Goal: Task Accomplishment & Management: Complete application form

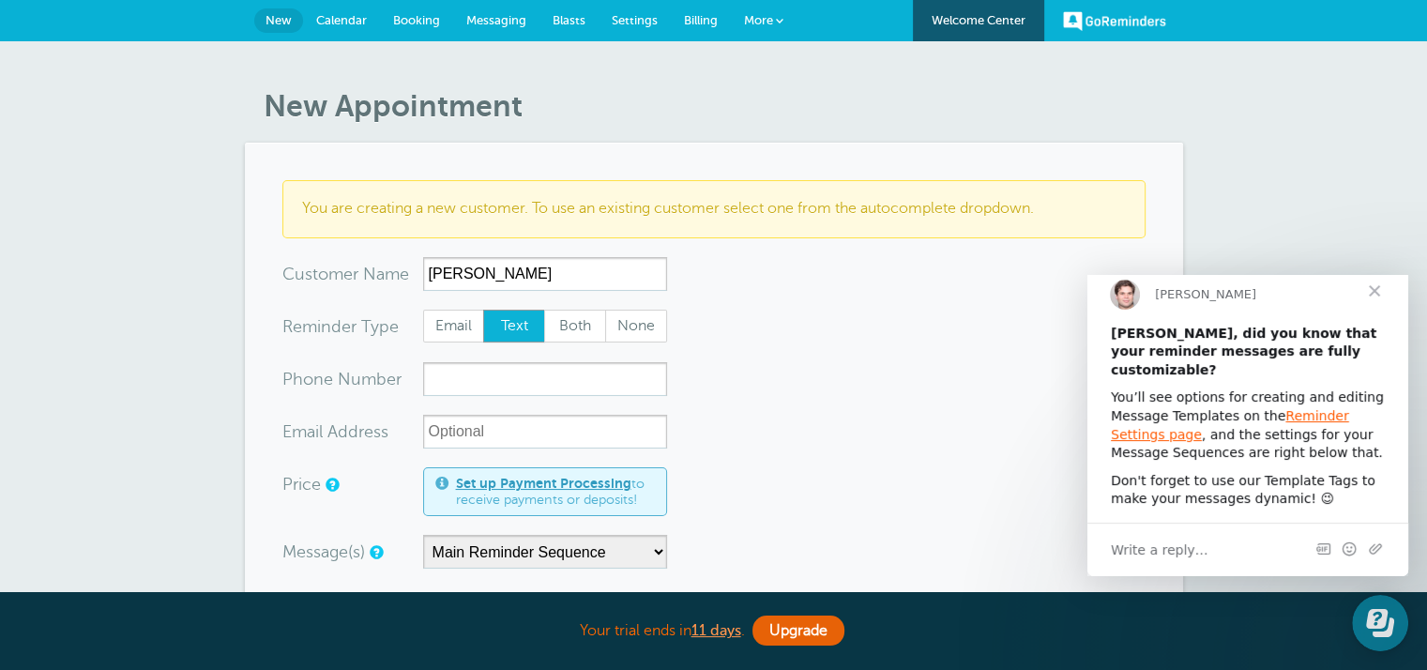
type input "Amy Frattarelli"
click at [469, 377] on input "xxx-no-autofill" at bounding box center [545, 379] width 244 height 34
type input "8644237199"
click at [1377, 311] on span "Close" at bounding box center [1375, 291] width 68 height 68
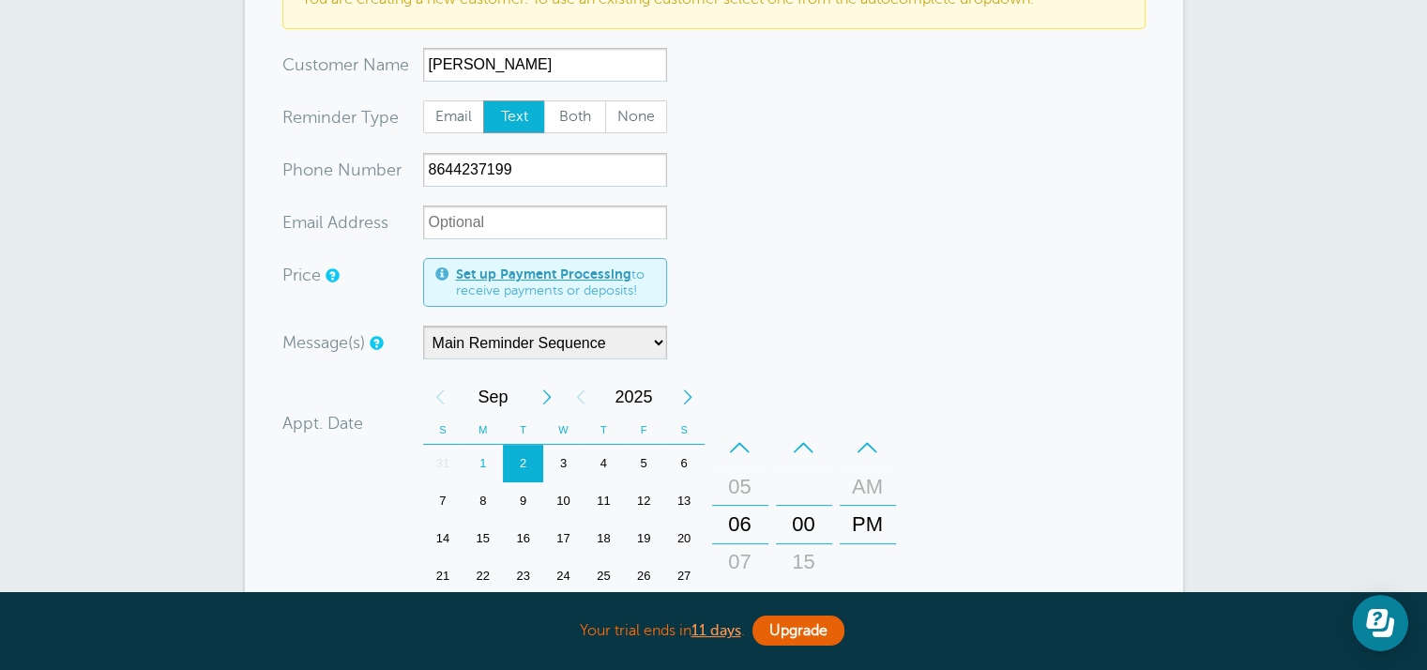
scroll to position [225, 0]
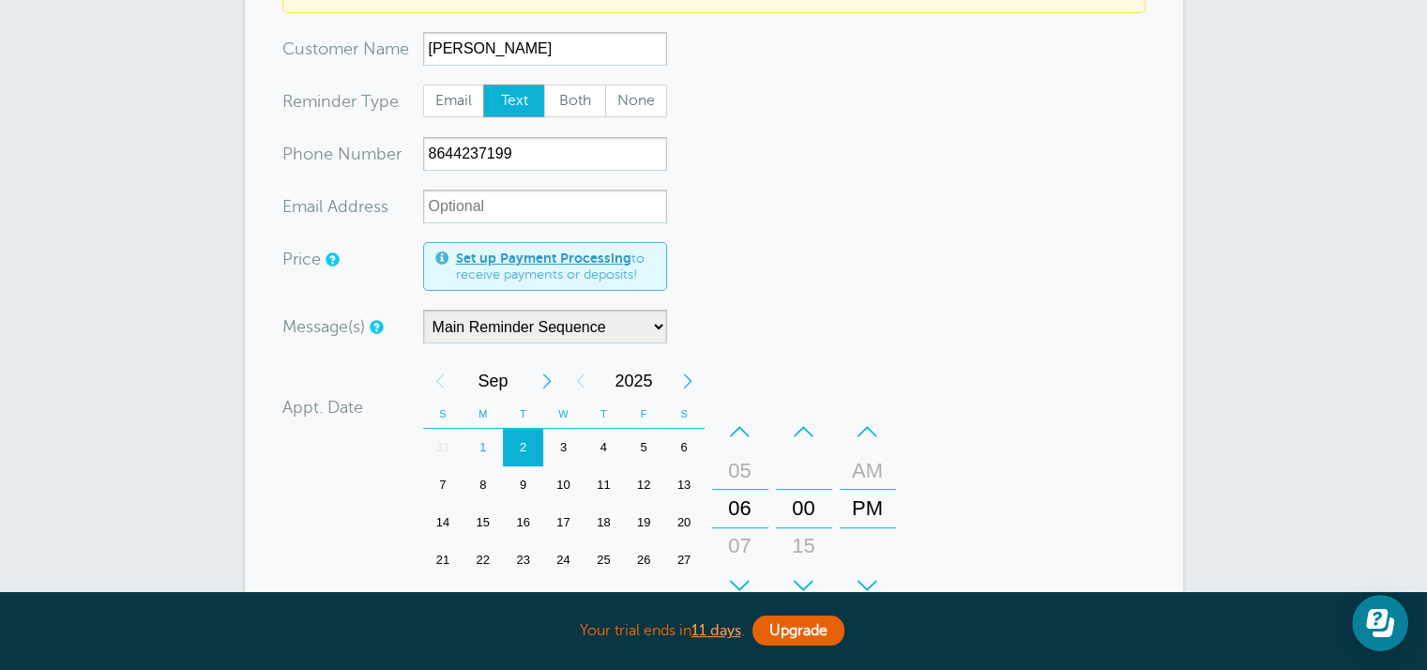
click at [481, 523] on div "15" at bounding box center [482, 523] width 40 height 38
click at [870, 468] on div "AM" at bounding box center [867, 471] width 45 height 38
click at [738, 424] on div "–" at bounding box center [740, 432] width 56 height 38
click at [737, 582] on div "+" at bounding box center [740, 586] width 56 height 38
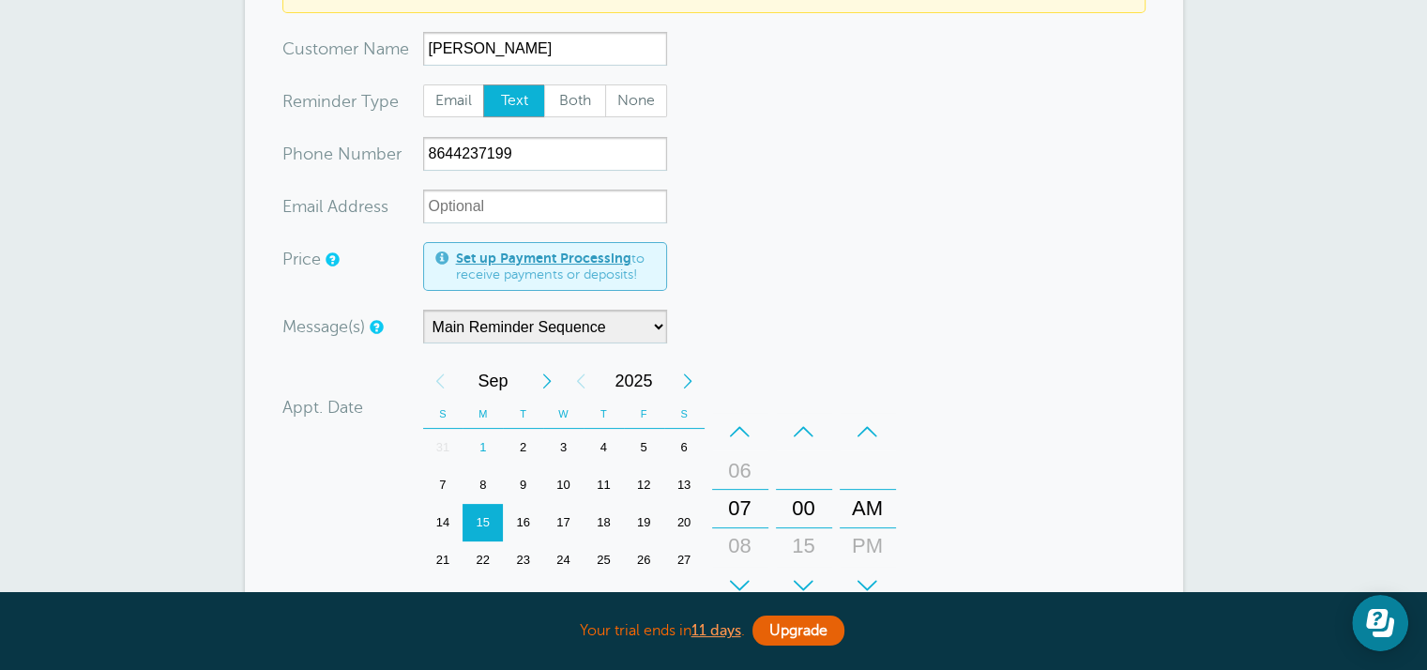
click at [737, 582] on div "+" at bounding box center [740, 586] width 56 height 38
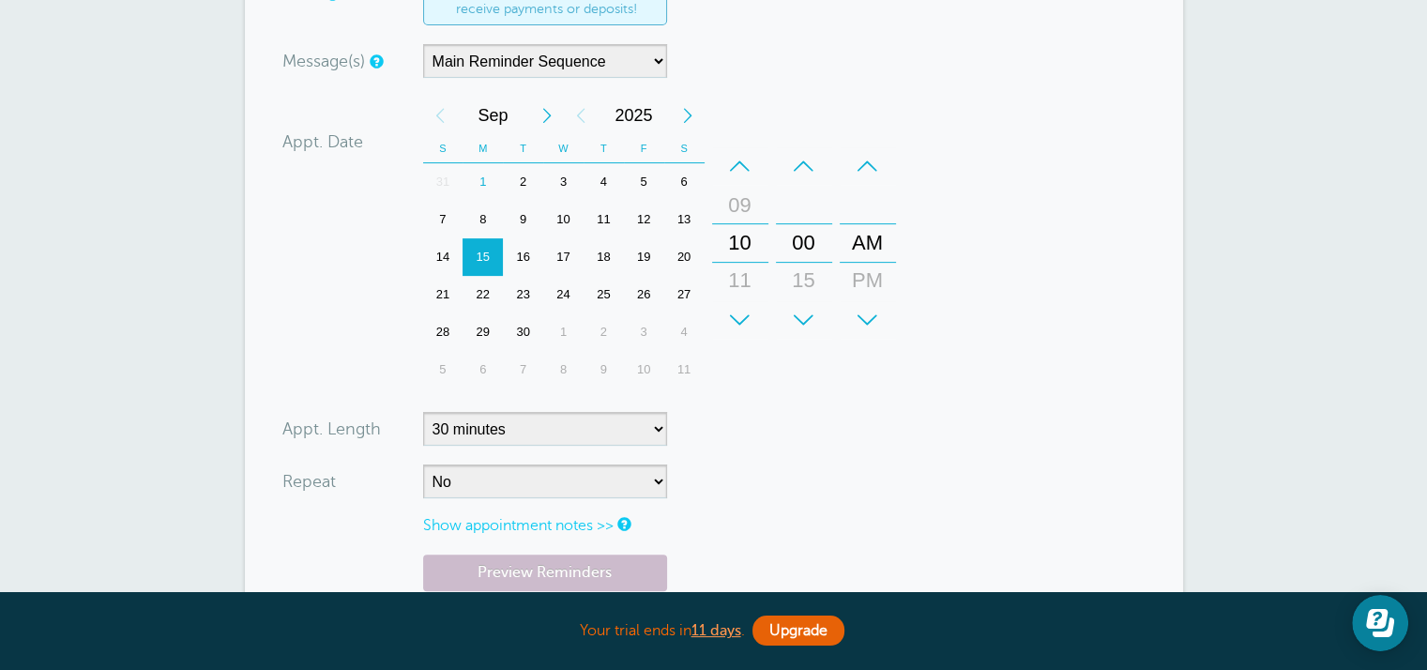
scroll to position [494, 0]
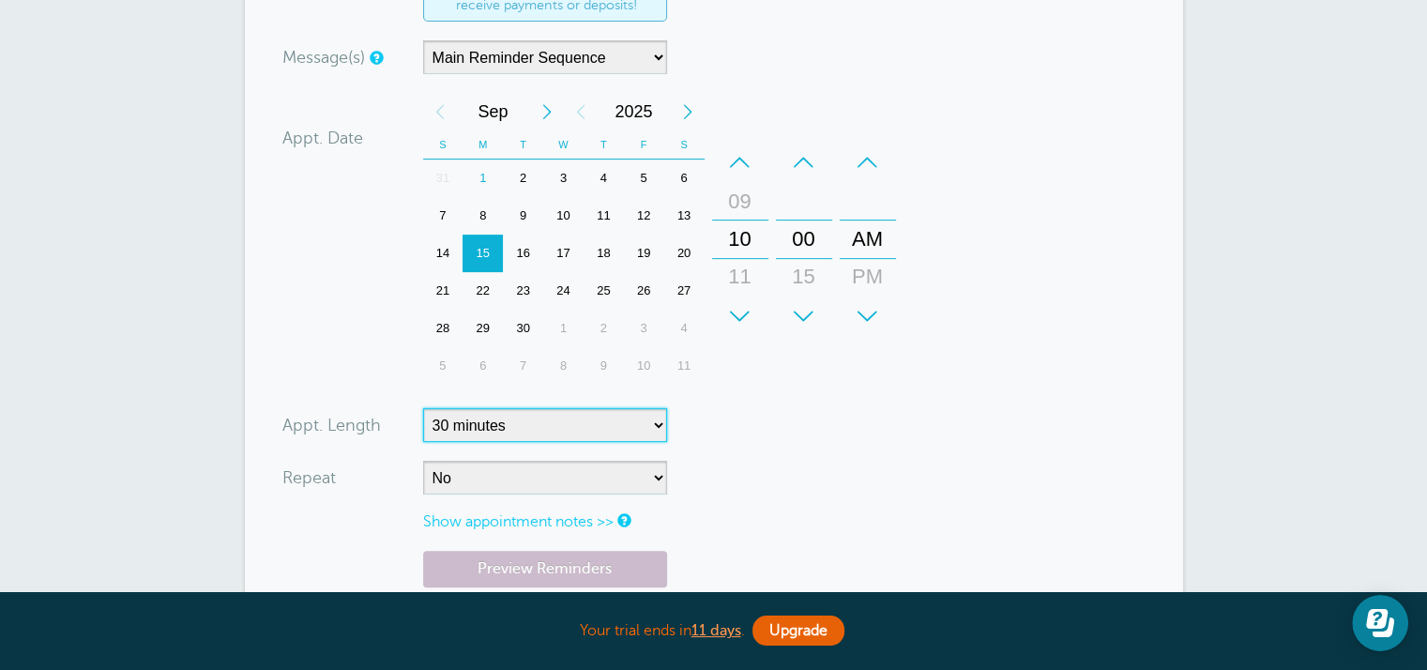
click at [651, 426] on select "5 minutes 10 minutes 15 minutes 20 minutes 25 minutes 30 minutes 35 minutes 40 …" at bounding box center [545, 425] width 244 height 34
select select "240"
click at [423, 408] on select "5 minutes 10 minutes 15 minutes 20 minutes 25 minutes 30 minutes 35 minutes 40 …" at bounding box center [545, 425] width 244 height 34
click at [556, 518] on link "Show appointment notes >>" at bounding box center [518, 521] width 190 height 17
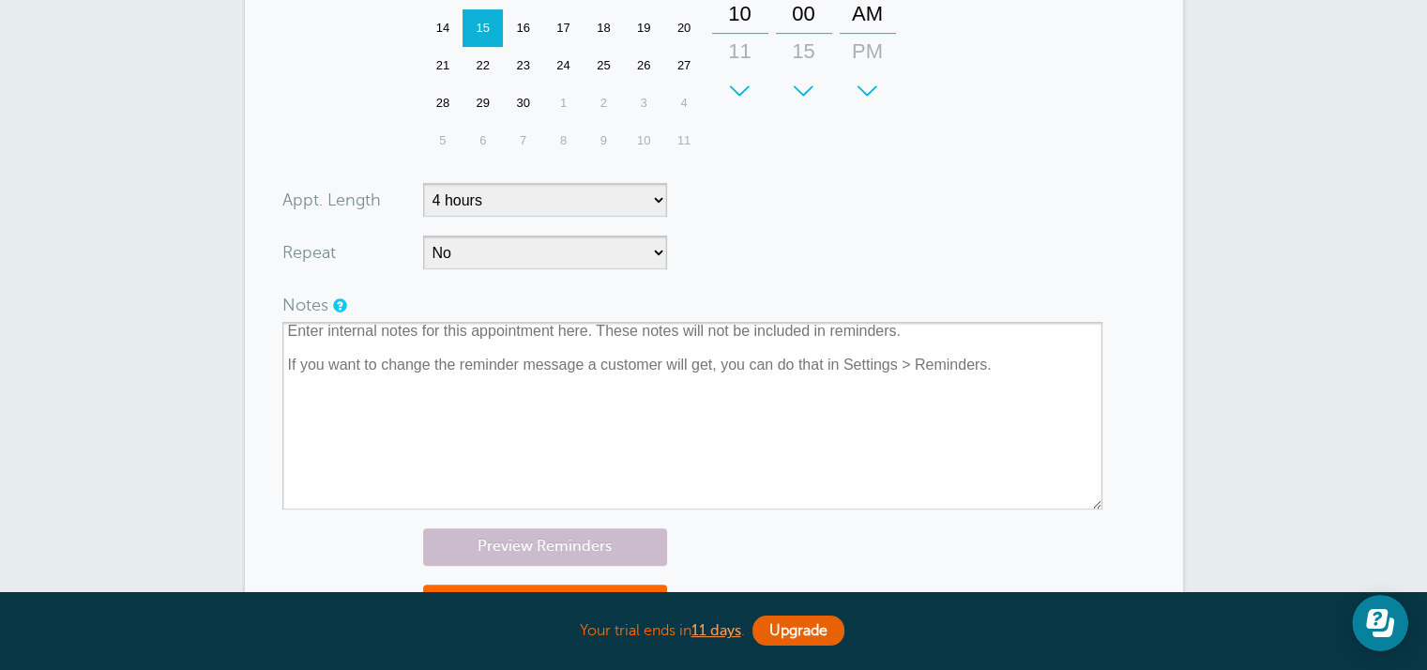
scroll to position [698, 0]
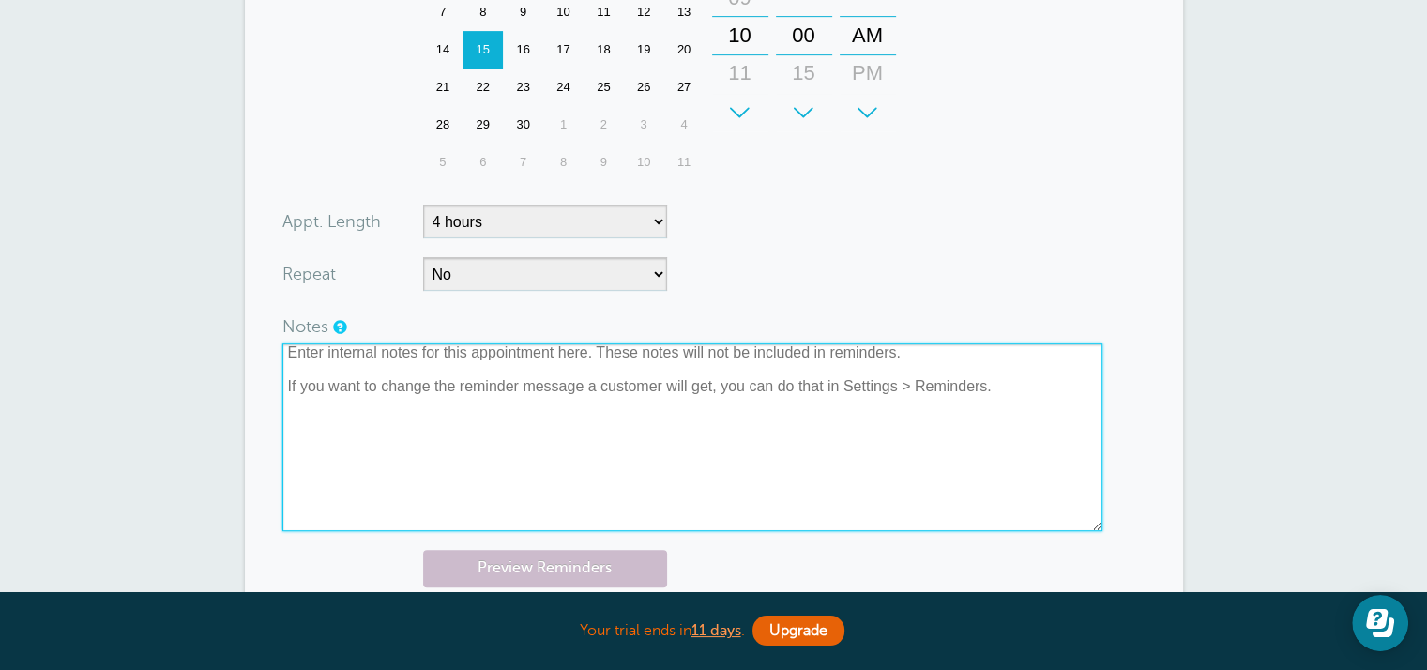
click at [643, 384] on textarea at bounding box center [692, 437] width 820 height 188
click at [991, 384] on textarea at bounding box center [692, 437] width 820 height 188
click at [915, 354] on textarea at bounding box center [692, 437] width 820 height 188
click at [897, 353] on textarea at bounding box center [692, 437] width 820 height 188
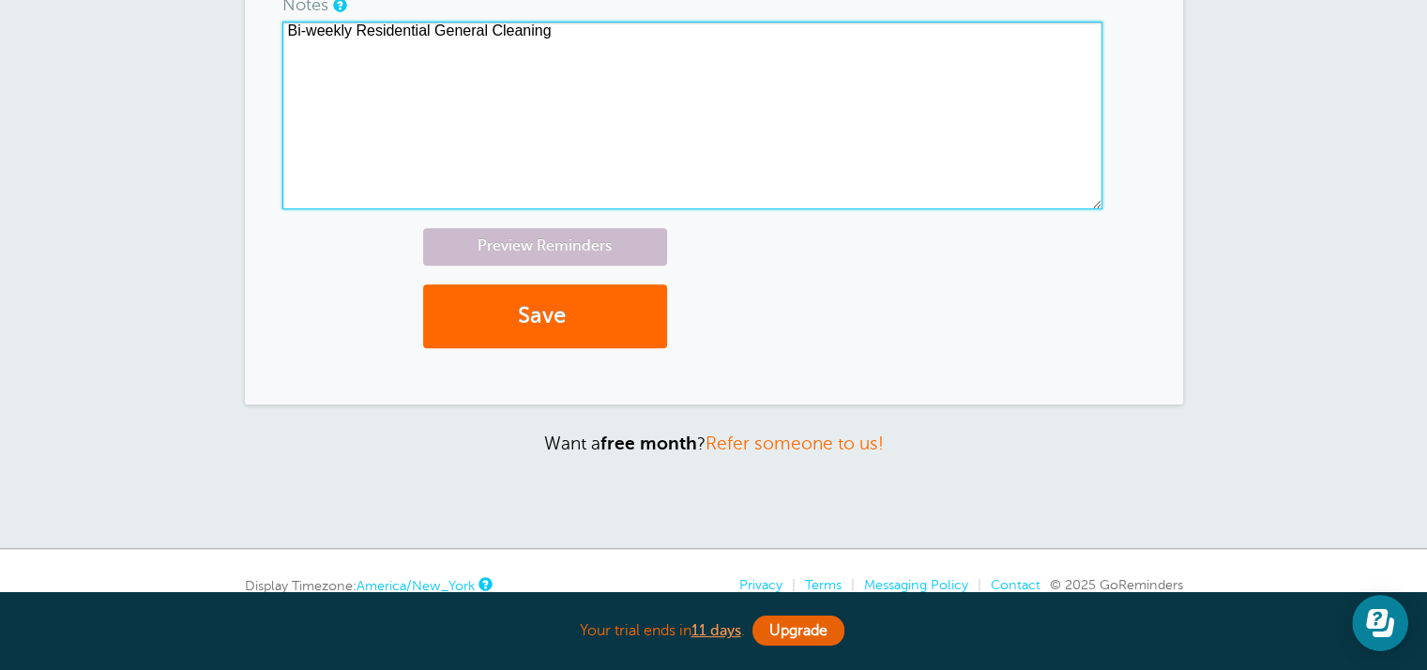
scroll to position [1017, 0]
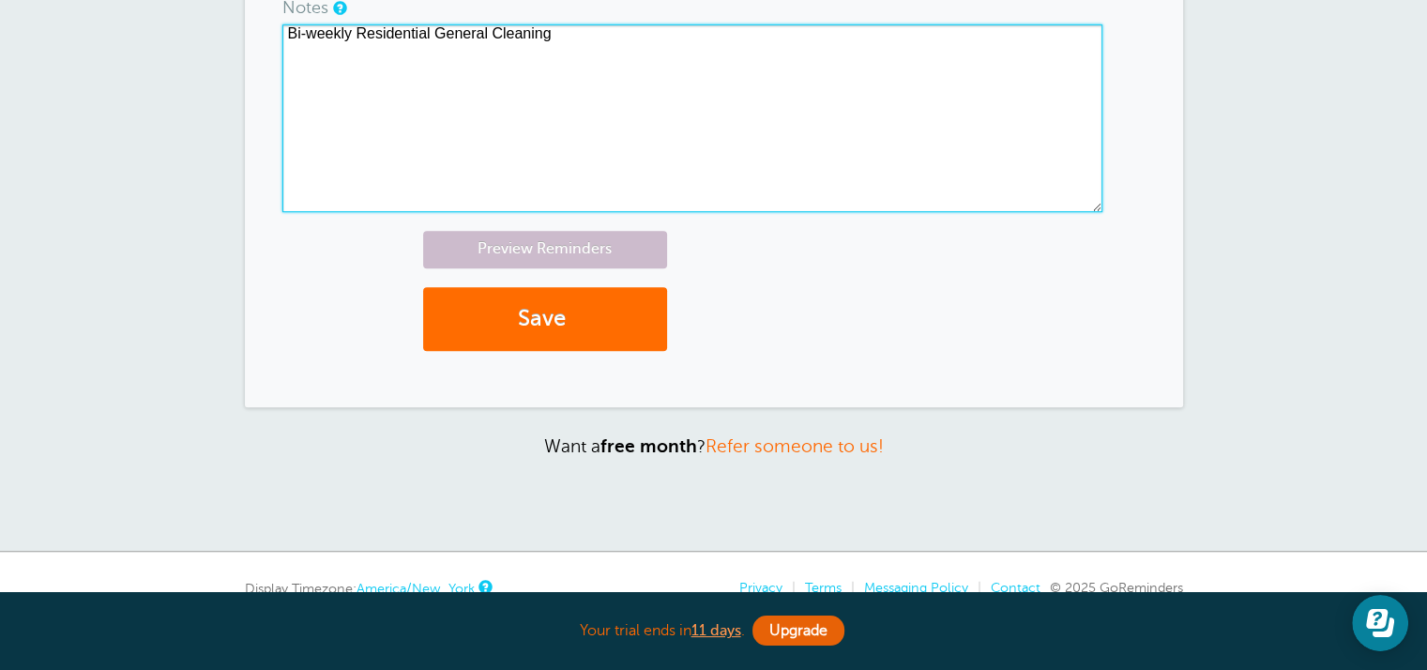
type textarea "Bi-weekly Residential General Cleaning"
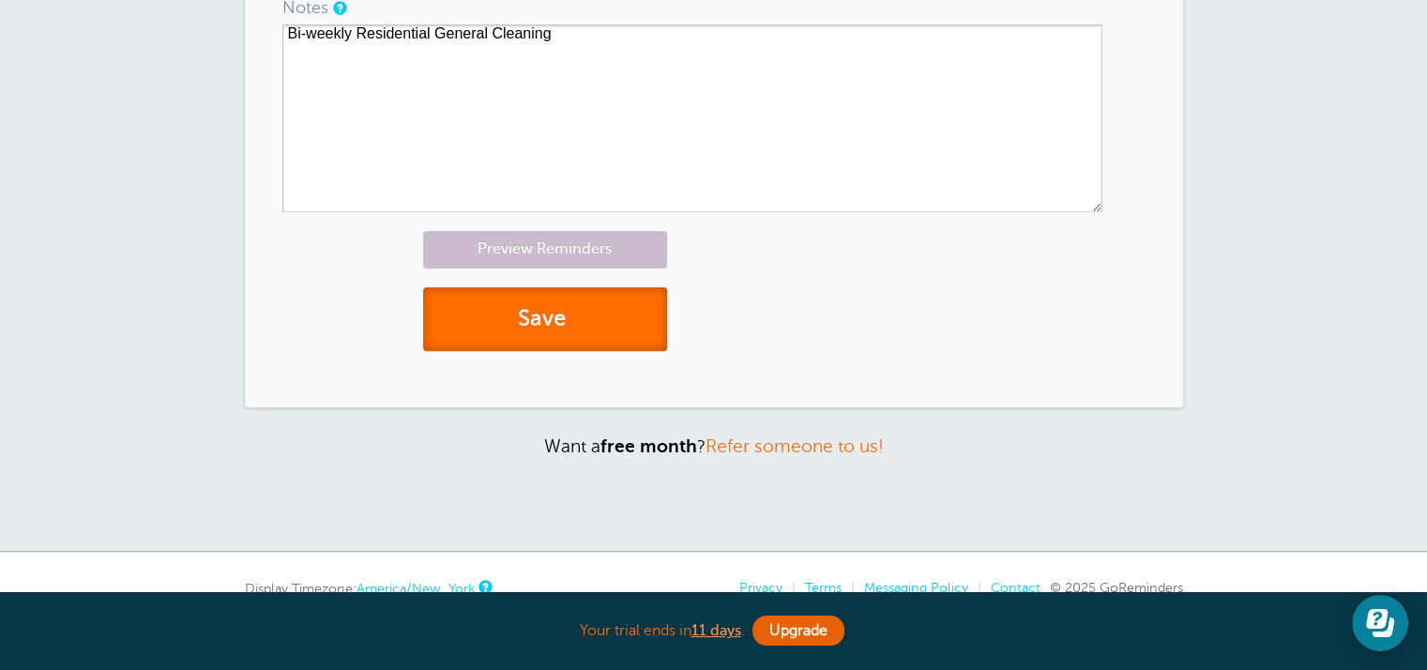
click at [529, 328] on button "Save" at bounding box center [545, 319] width 244 height 65
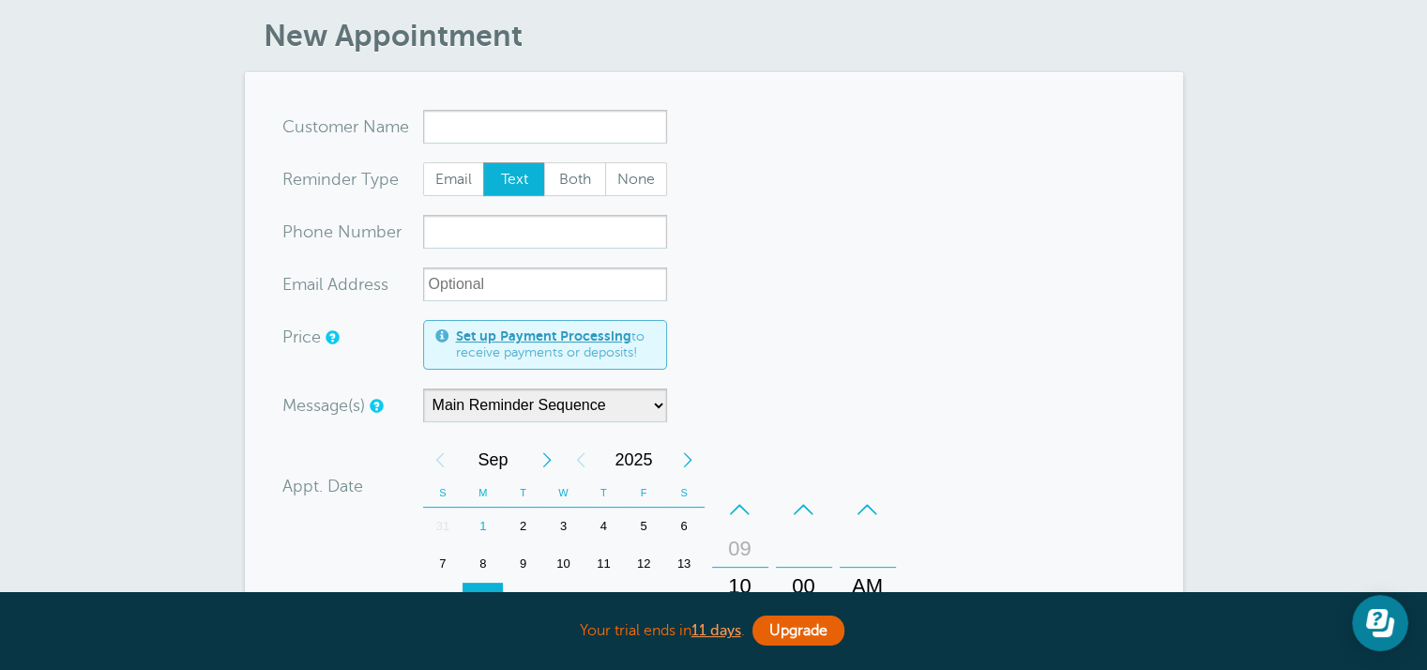
scroll to position [293, 0]
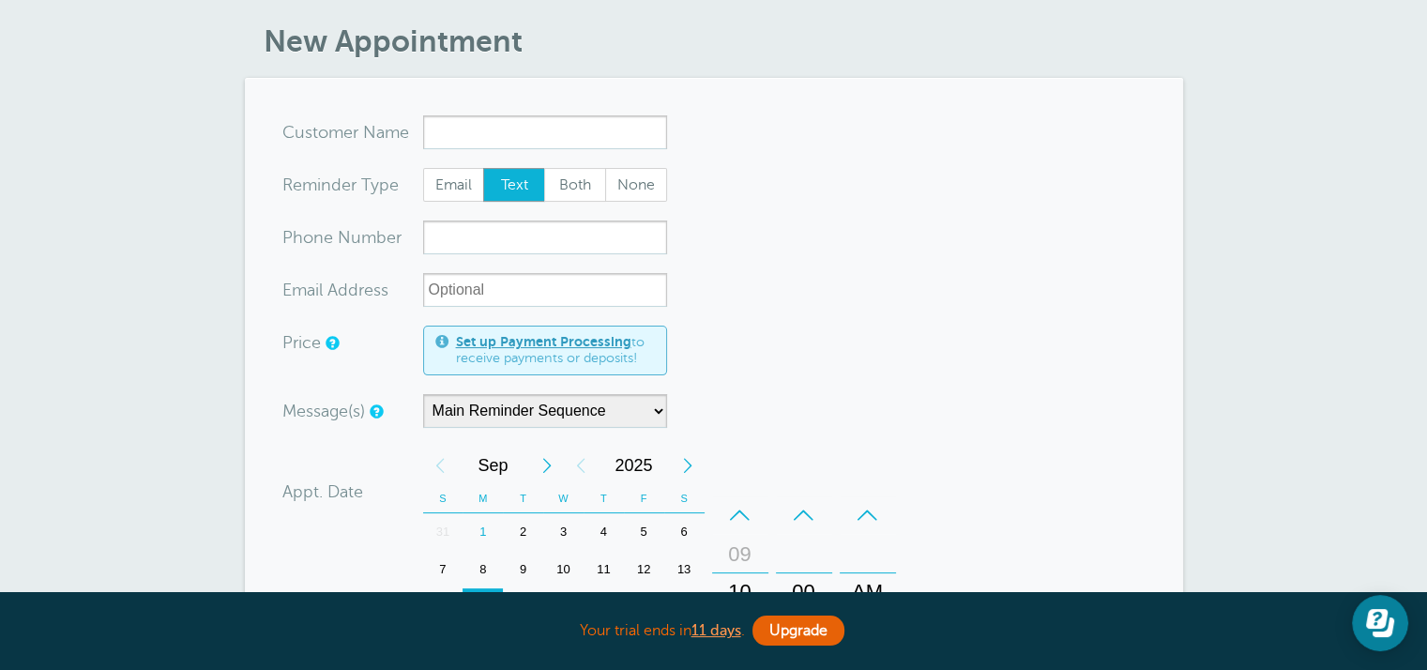
click at [521, 337] on link "Set up Payment Processing" at bounding box center [543, 341] width 175 height 15
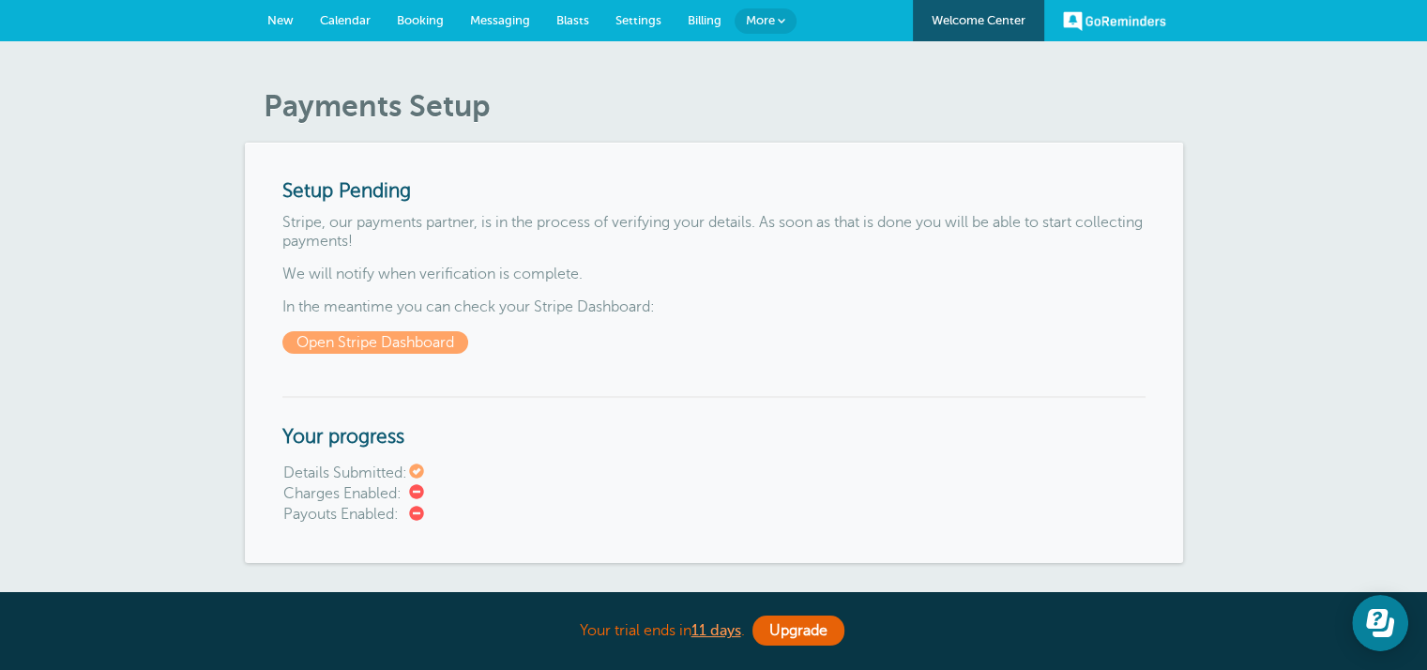
click at [341, 348] on link "Open Stripe Dashboard" at bounding box center [375, 342] width 186 height 23
click at [353, 350] on link "Open Stripe Dashboard" at bounding box center [375, 342] width 186 height 23
